Goal: Information Seeking & Learning: Learn about a topic

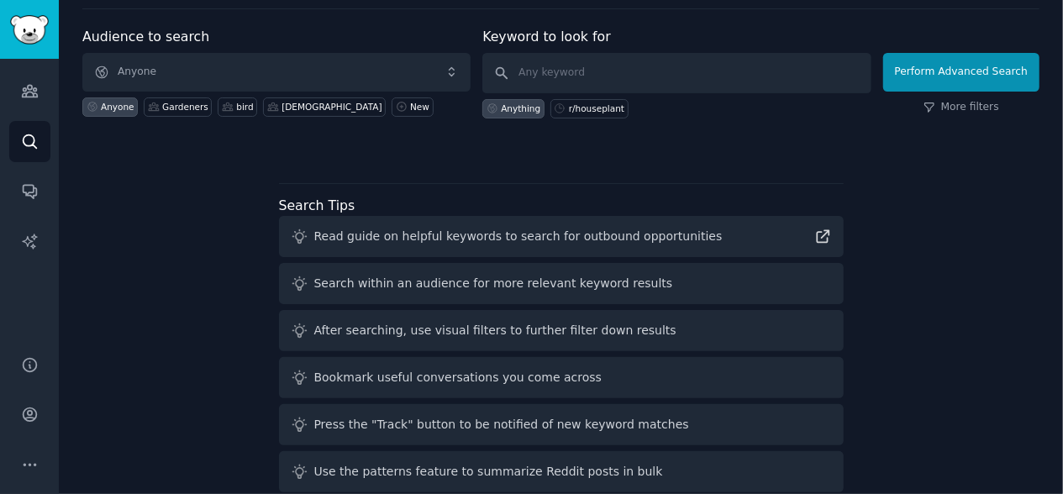
scroll to position [75, 0]
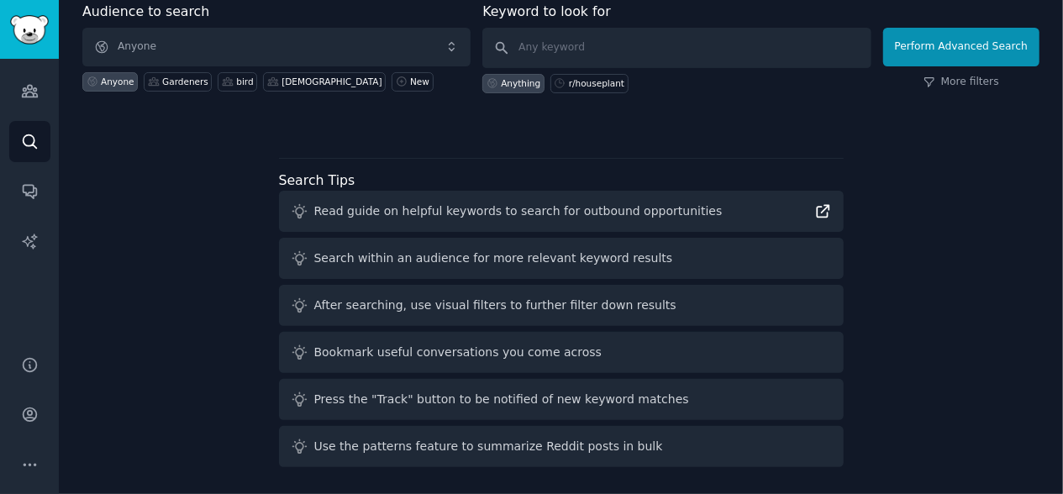
click at [824, 211] on icon at bounding box center [823, 212] width 12 height 12
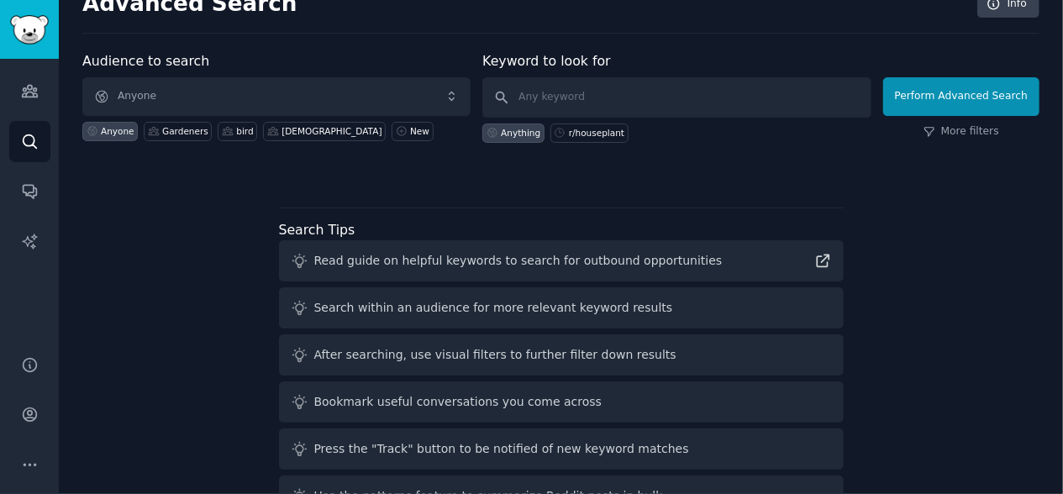
scroll to position [0, 0]
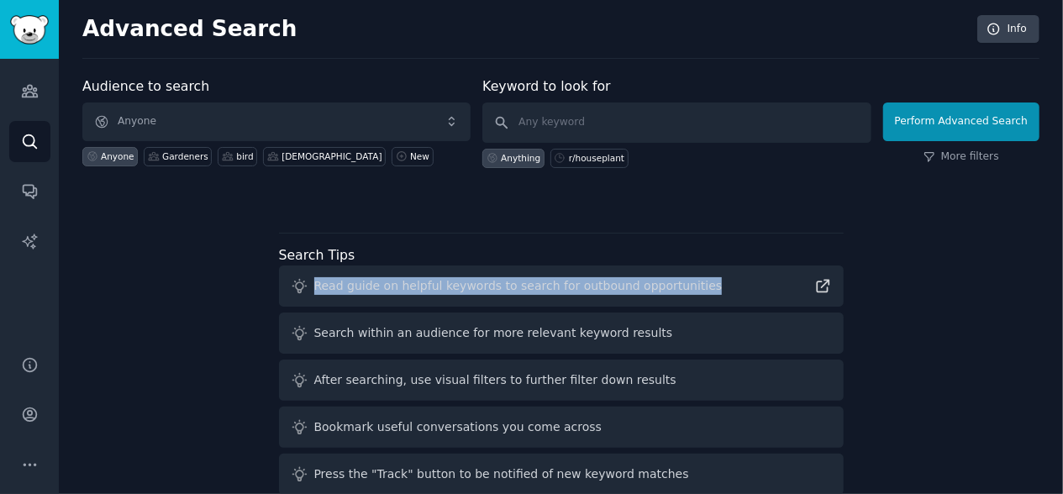
drag, startPoint x: 719, startPoint y: 281, endPoint x: 304, endPoint y: 276, distance: 415.1
click at [304, 276] on div "Read guide on helpful keywords to search for outbound opportunities" at bounding box center [561, 285] width 565 height 41
copy div "Read guide on helpful keywords to search for outbound opportunities"
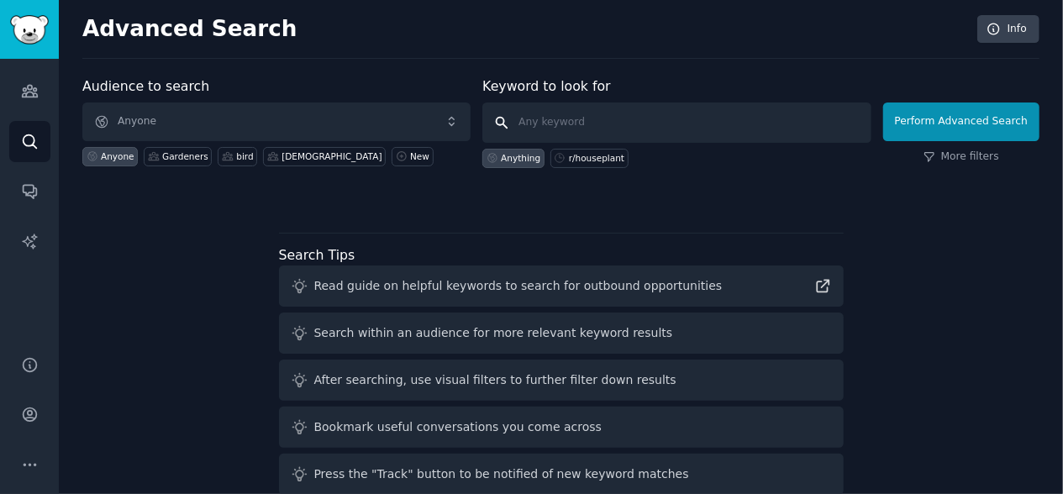
click at [613, 120] on input "text" at bounding box center [676, 122] width 388 height 40
paste input "Read guide on helpful keywords to search for outbound opportunities"
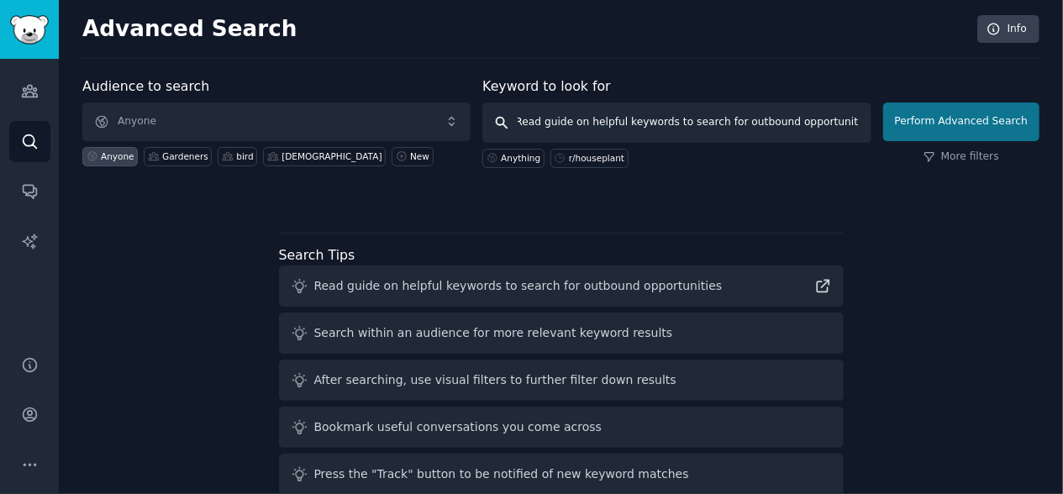
type input "Read guide on helpful keywords to search for outbound opportunities"
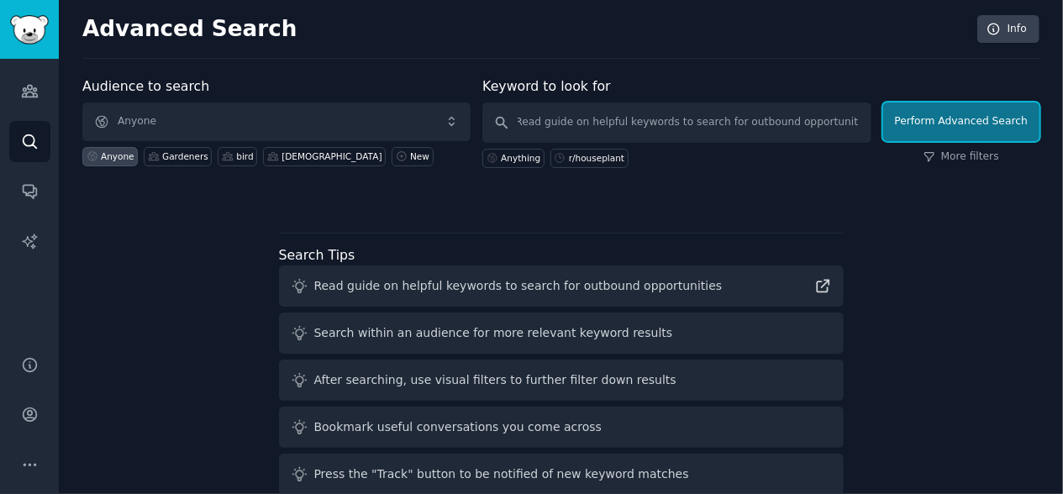
scroll to position [0, 0]
click at [921, 127] on button "Perform Advanced Search" at bounding box center [961, 121] width 156 height 39
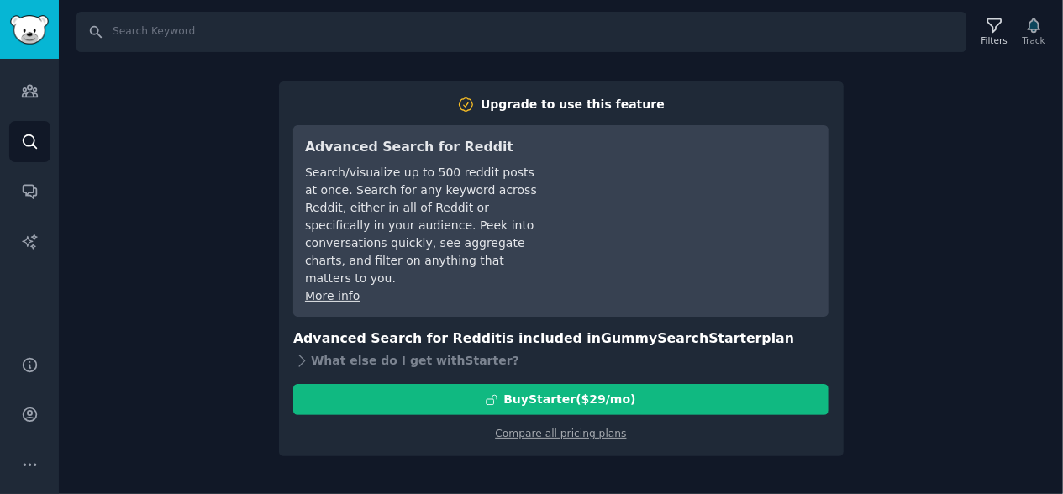
click at [904, 286] on div "Search Filters Track Upgrade to use this feature Advanced Search for Reddit Sea…" at bounding box center [561, 247] width 1004 height 494
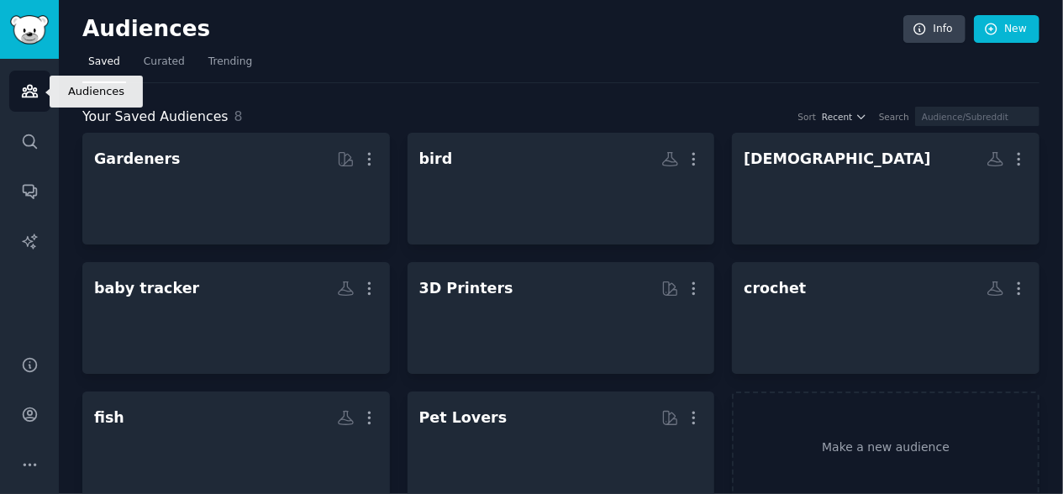
click at [37, 93] on icon "Sidebar" at bounding box center [30, 91] width 18 height 18
click at [29, 460] on icon "Sidebar" at bounding box center [30, 465] width 18 height 18
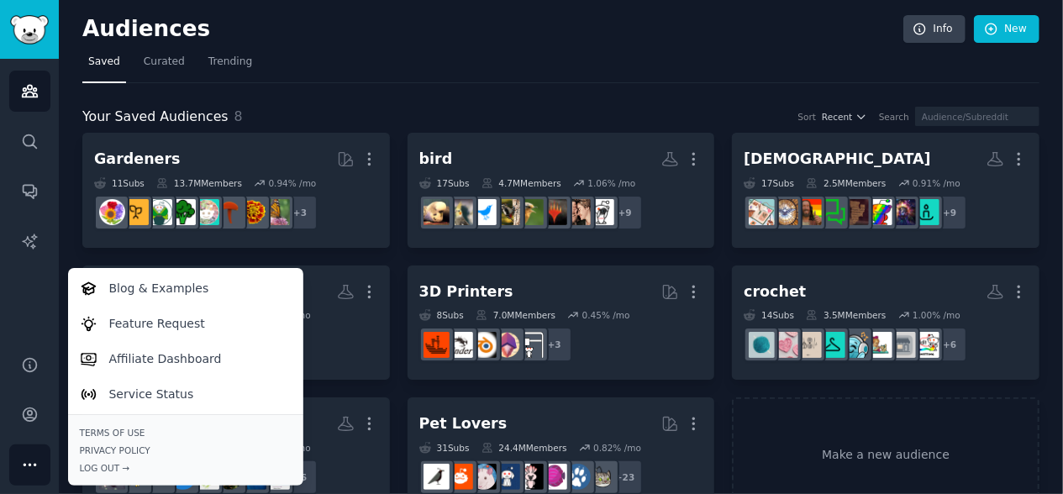
click at [560, 85] on div "Your Saved Audiences 8 Sort Recent Search Gardeners Curated by GummySearch More…" at bounding box center [560, 297] width 957 height 429
